Goal: Task Accomplishment & Management: Complete application form

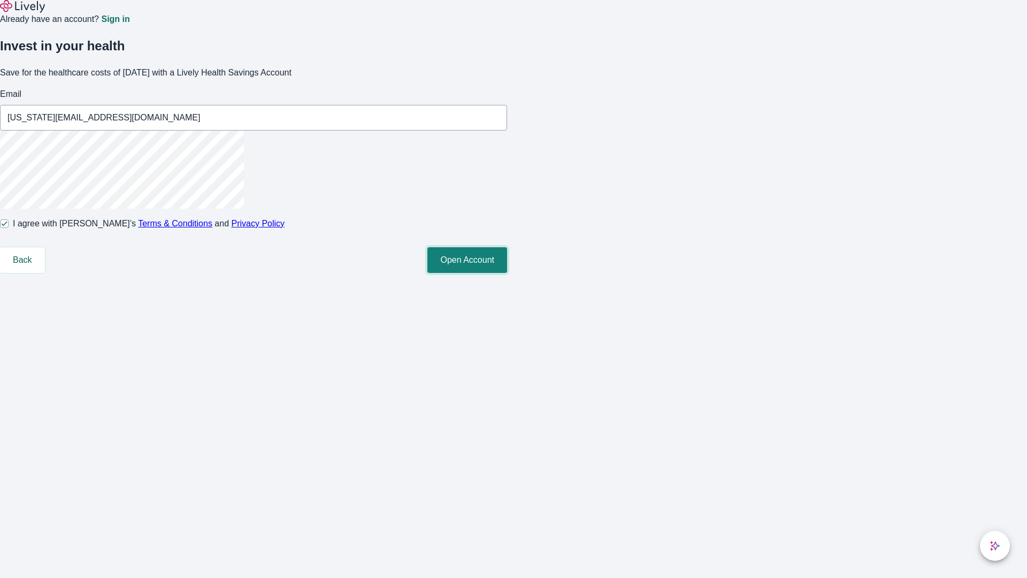
click at [507, 273] on button "Open Account" at bounding box center [468, 260] width 80 height 26
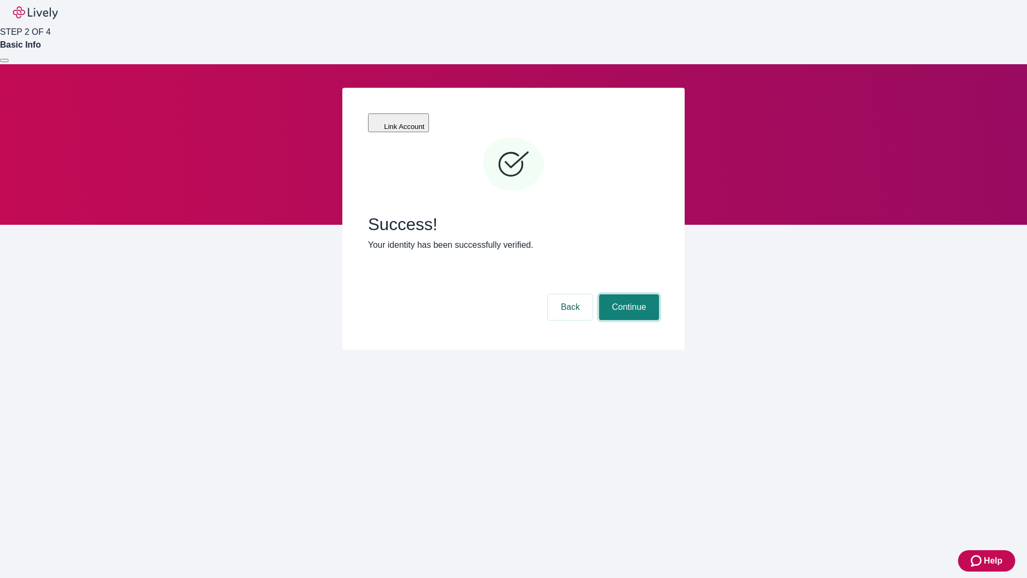
click at [628, 294] on button "Continue" at bounding box center [629, 307] width 60 height 26
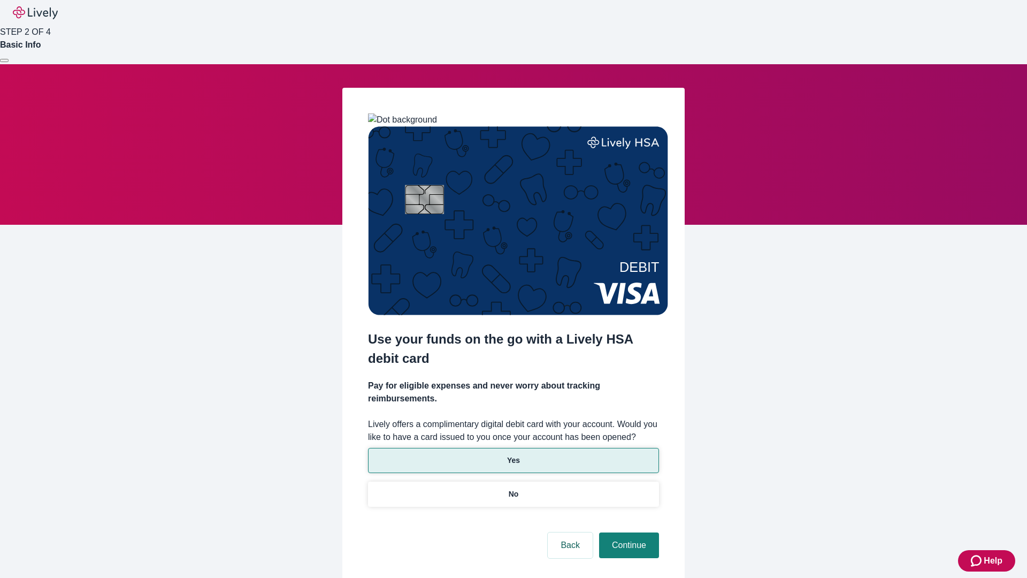
click at [513, 455] on p "Yes" at bounding box center [513, 460] width 13 height 11
click at [628, 532] on button "Continue" at bounding box center [629, 545] width 60 height 26
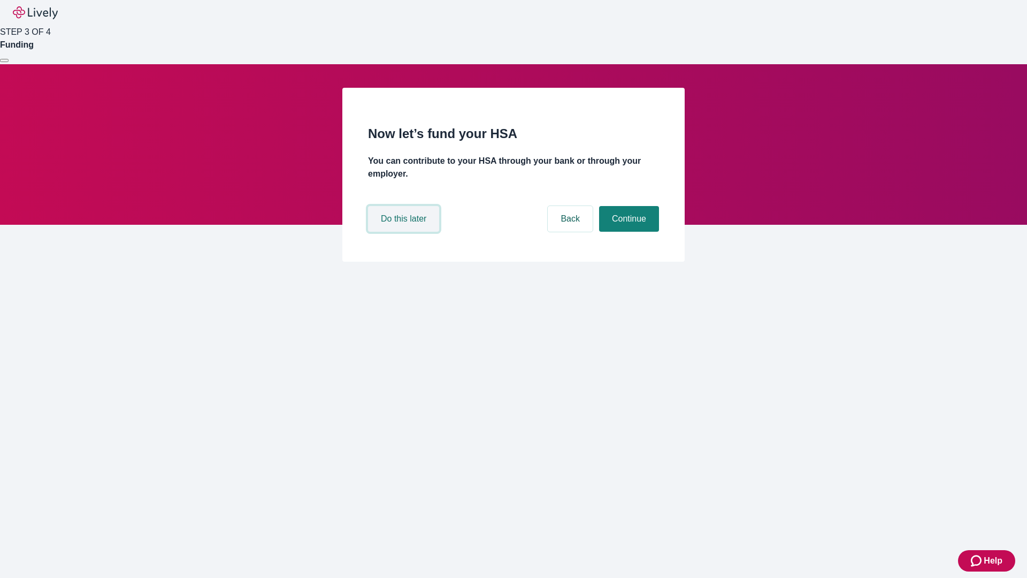
click at [405, 232] on button "Do this later" at bounding box center [403, 219] width 71 height 26
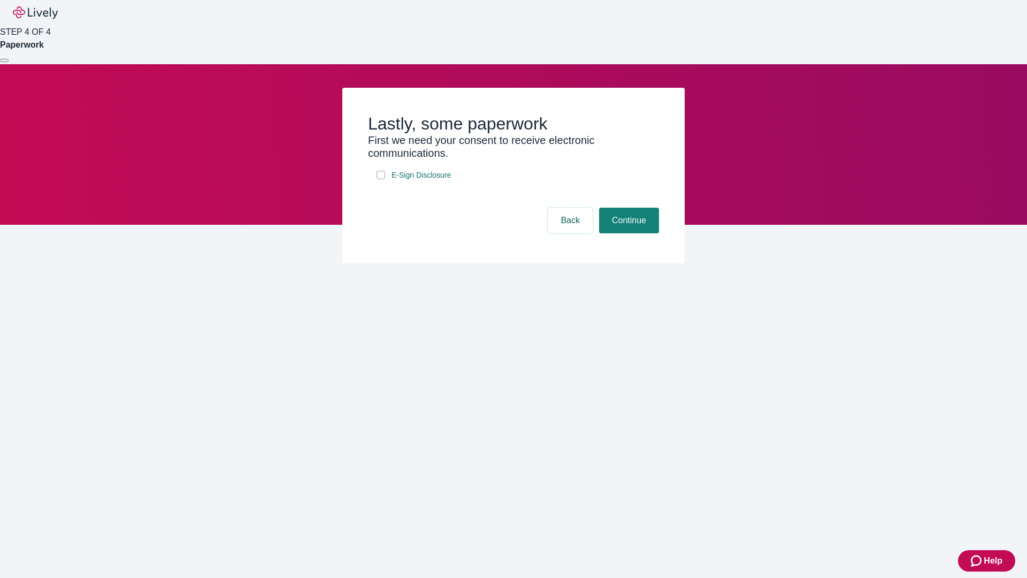
click at [381, 179] on input "E-Sign Disclosure" at bounding box center [381, 175] width 9 height 9
checkbox input "true"
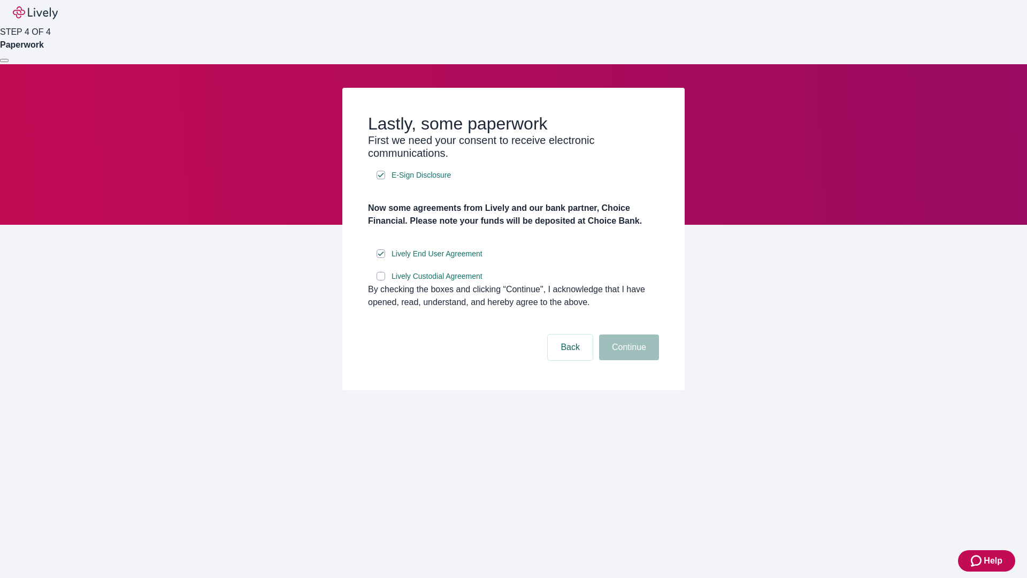
click at [381, 280] on input "Lively Custodial Agreement" at bounding box center [381, 276] width 9 height 9
checkbox input "true"
click at [628, 360] on button "Continue" at bounding box center [629, 347] width 60 height 26
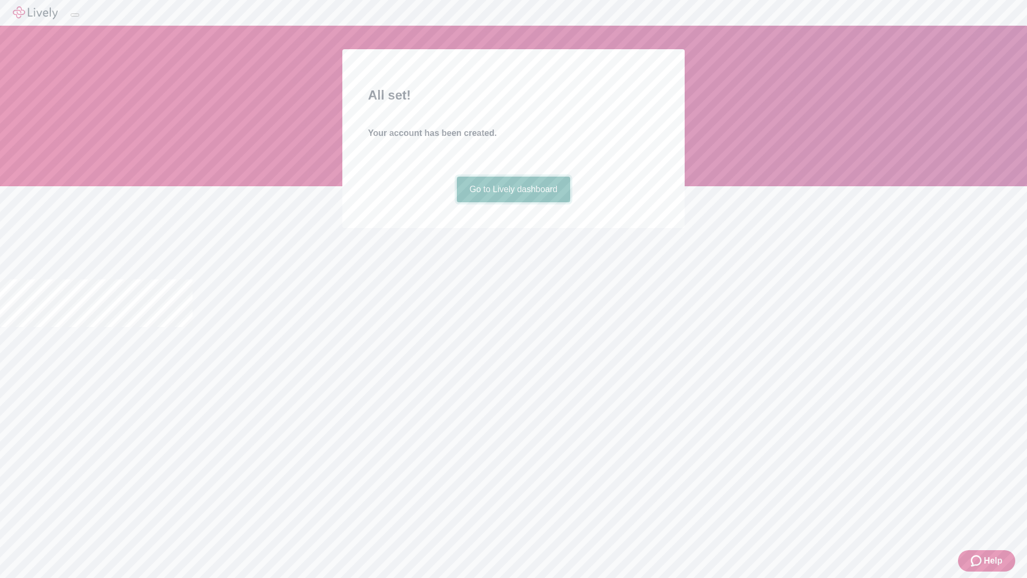
click at [513, 202] on link "Go to Lively dashboard" at bounding box center [514, 190] width 114 height 26
